Goal: Task Accomplishment & Management: Manage account settings

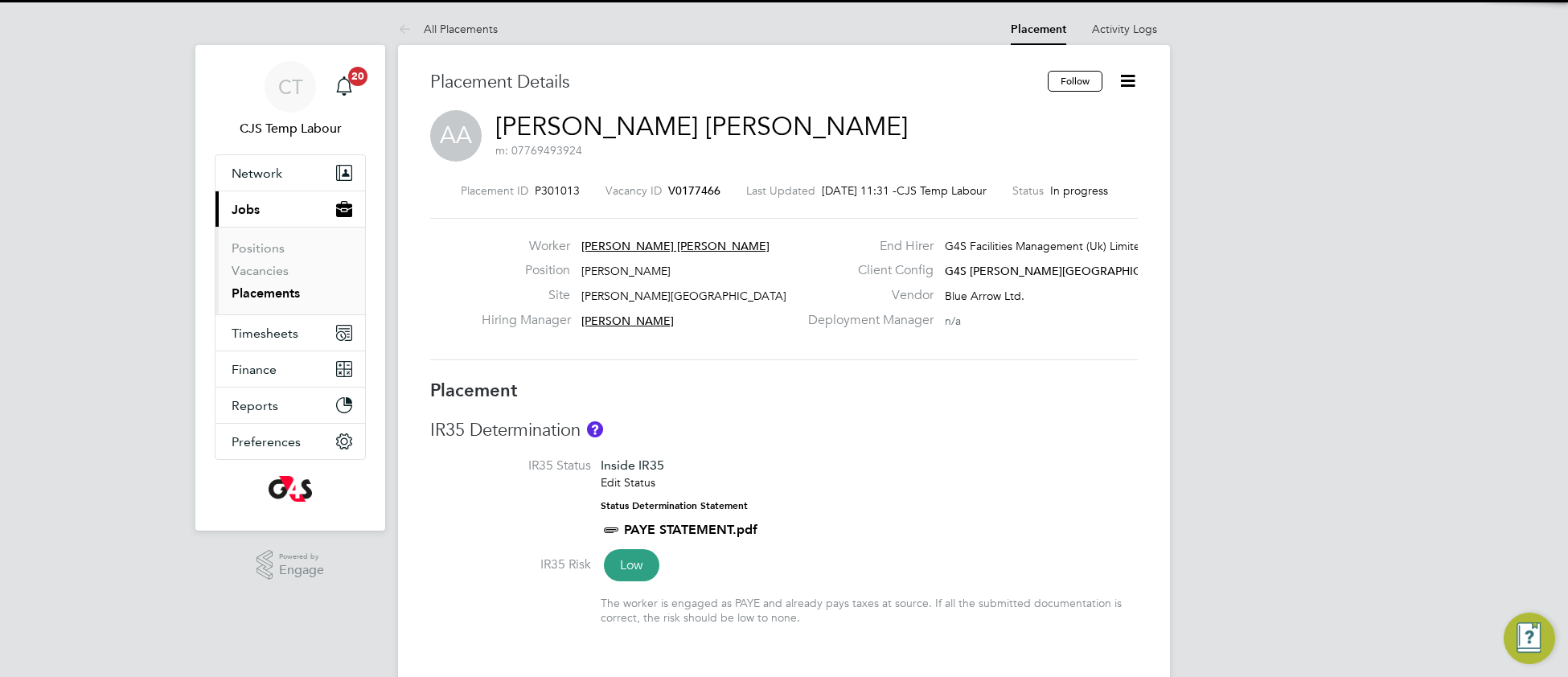
click at [855, 479] on li "IR35 Status Inside IR35 Edit Status Status Determination Statement PAYE STATEME…" at bounding box center [784, 508] width 708 height 99
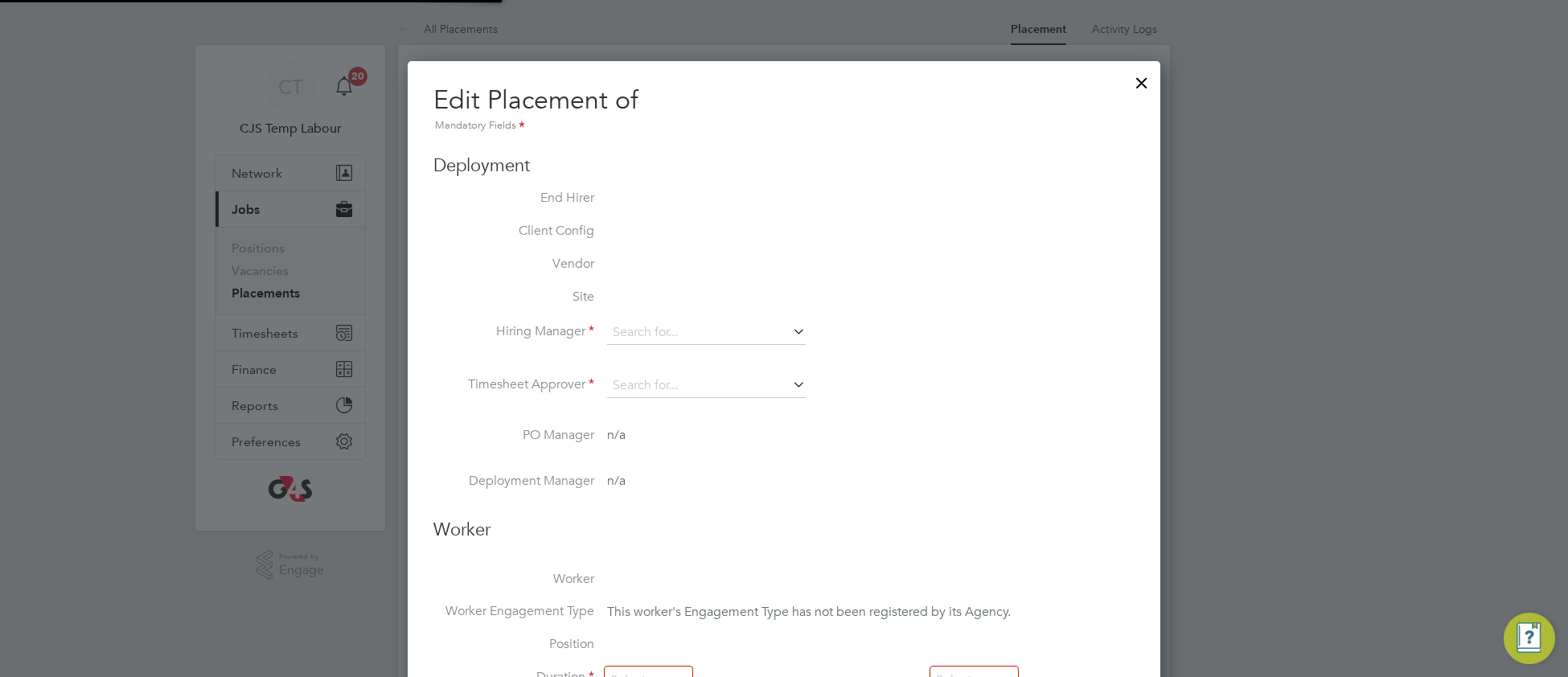
type input "[PERSON_NAME]"
type input "[DATE]"
type input "08:00"
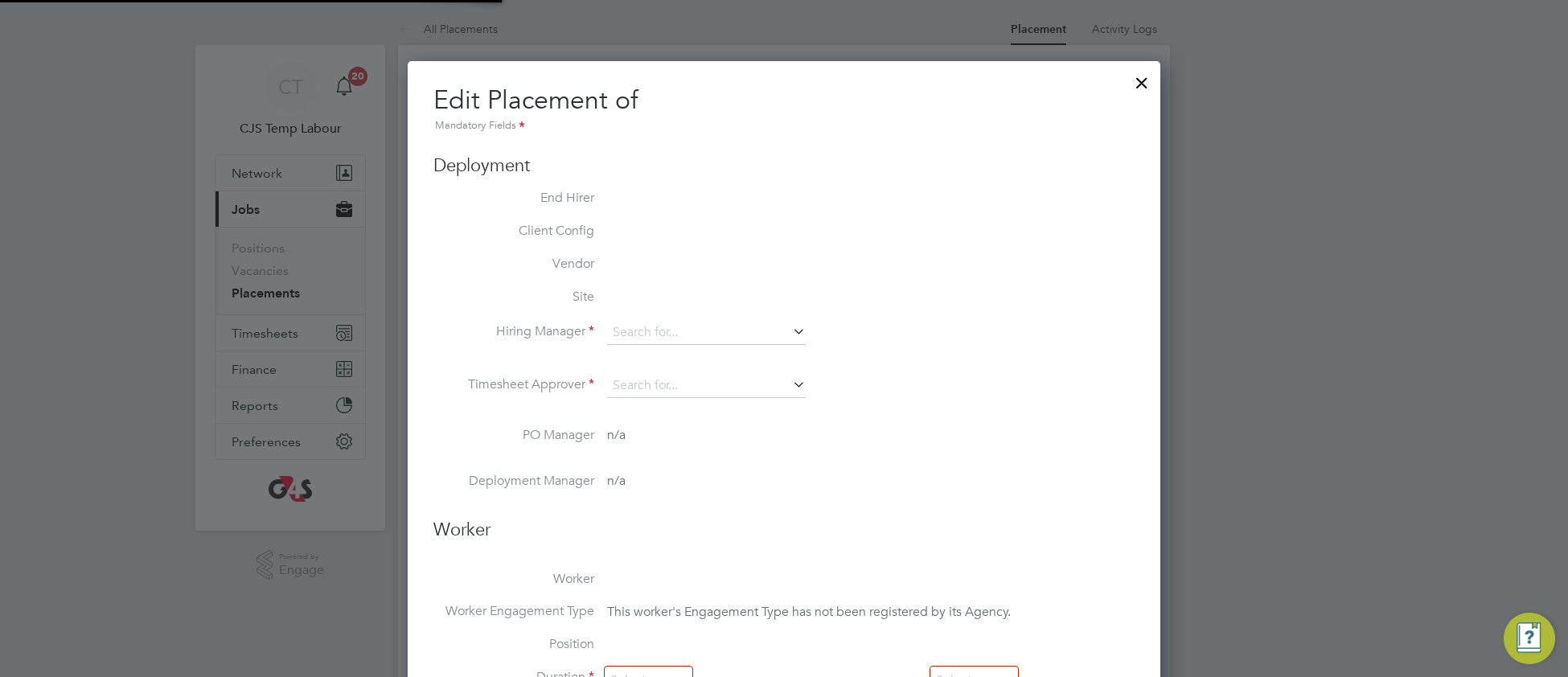
type input "18:00"
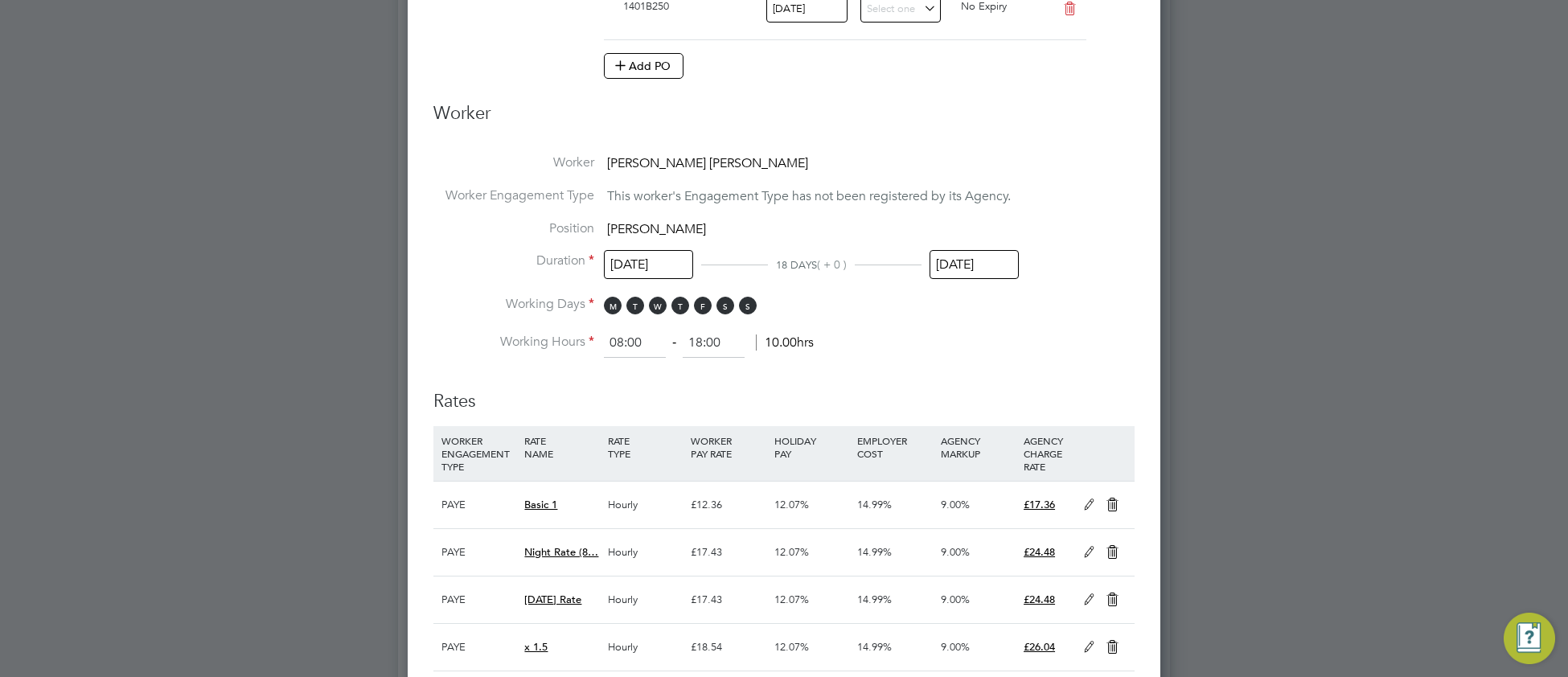
click at [975, 271] on input "[DATE]" at bounding box center [974, 265] width 89 height 30
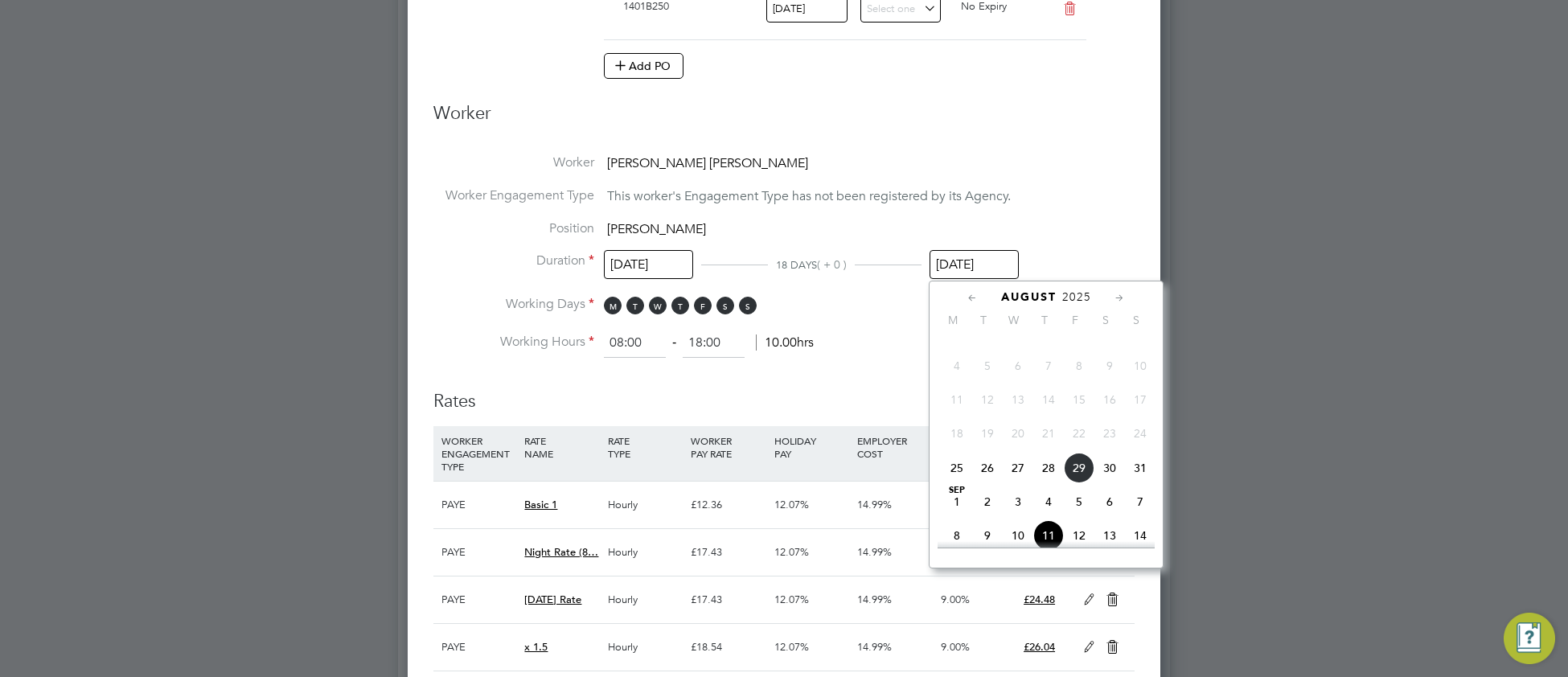
click at [1048, 481] on span "28" at bounding box center [1048, 468] width 30 height 30
type input "[DATE]"
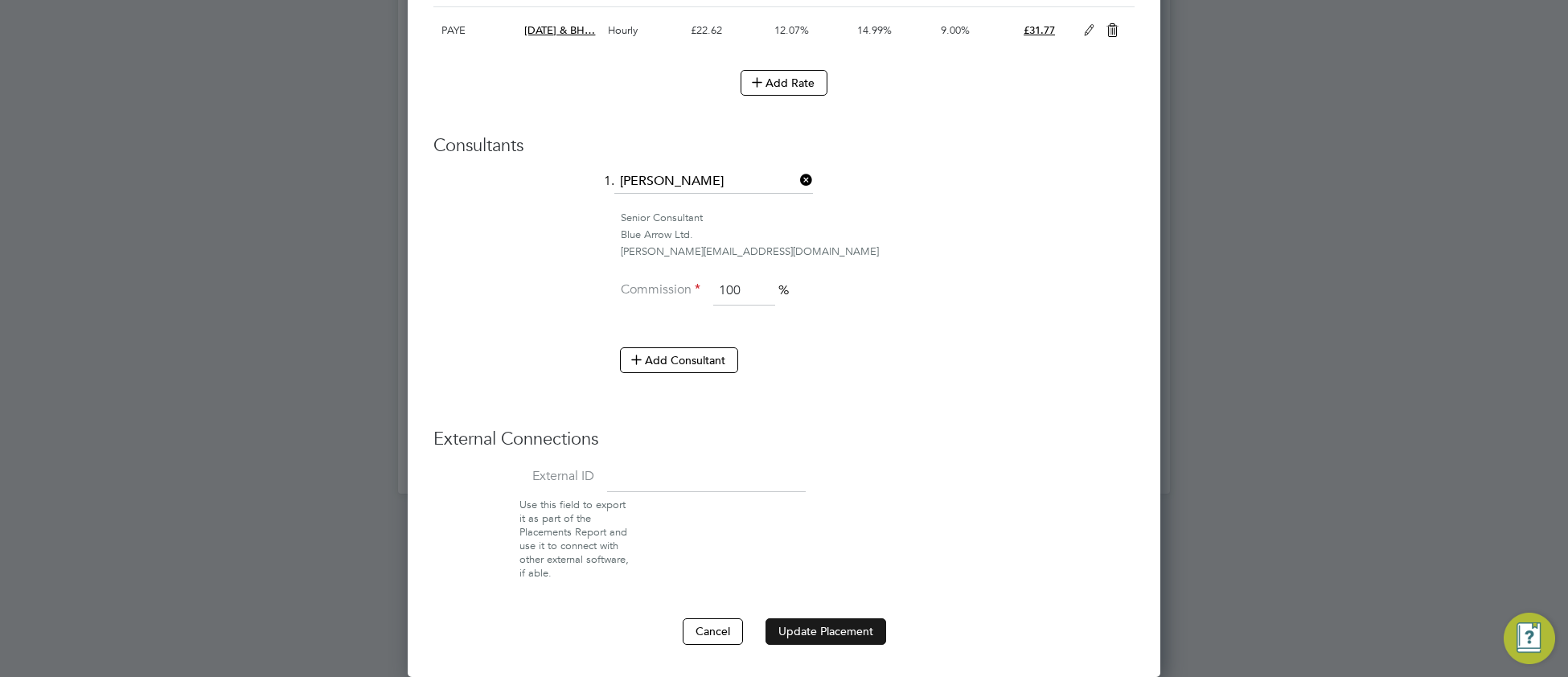
click at [829, 638] on button "Update Placement" at bounding box center [825, 631] width 121 height 25
